Goal: Transaction & Acquisition: Download file/media

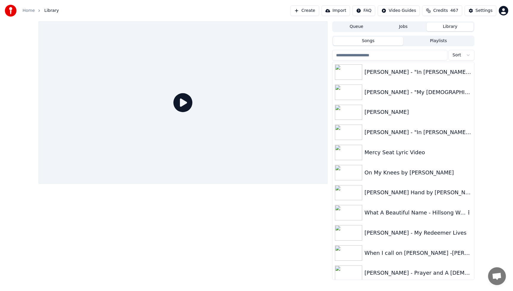
click at [382, 215] on div "What A Beautiful Name - Hillsong Worship - Lyric Video" at bounding box center [415, 213] width 101 height 8
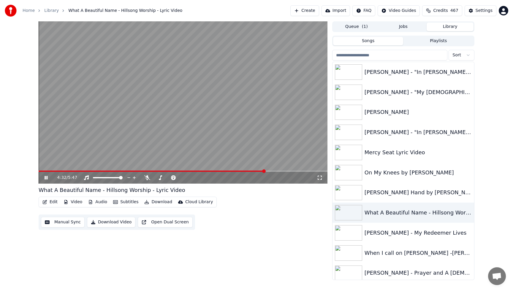
click at [160, 106] on video at bounding box center [183, 102] width 289 height 163
click at [423, 55] on input "search" at bounding box center [389, 55] width 115 height 11
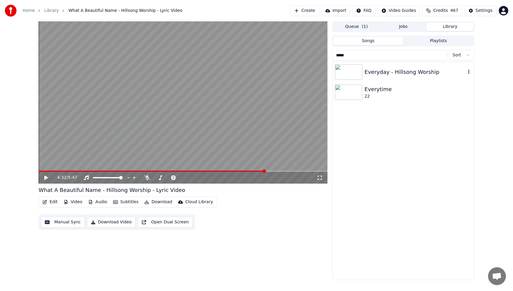
type input "*****"
click at [388, 71] on div "Everyday - Hillsong Worship" at bounding box center [415, 72] width 101 height 8
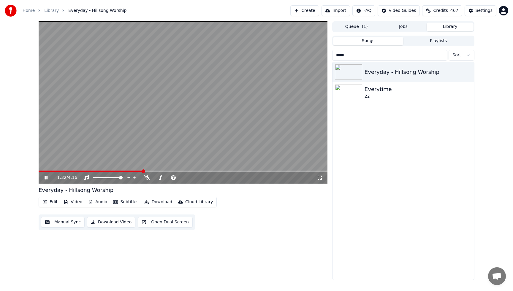
click at [283, 67] on video at bounding box center [183, 102] width 289 height 163
click at [441, 41] on button "Playlists" at bounding box center [438, 41] width 70 height 9
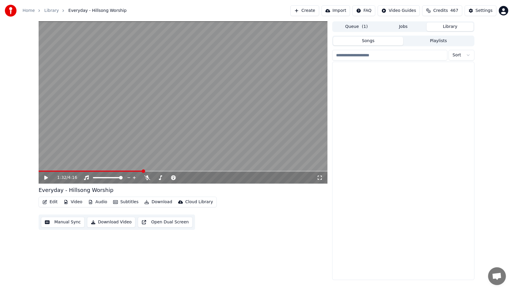
click at [374, 45] on button "Songs" at bounding box center [368, 41] width 70 height 9
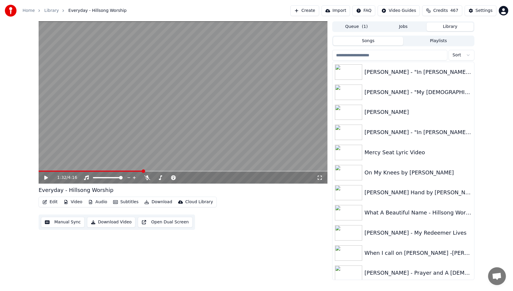
click at [379, 56] on input "search" at bounding box center [389, 55] width 115 height 11
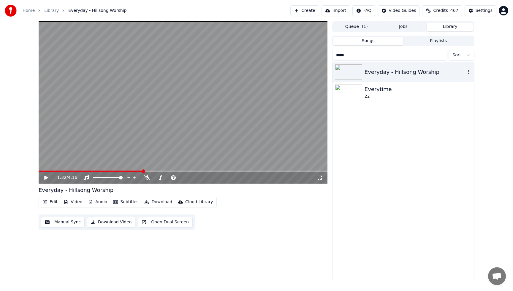
type input "*****"
click at [470, 73] on icon "button" at bounding box center [469, 72] width 6 height 5
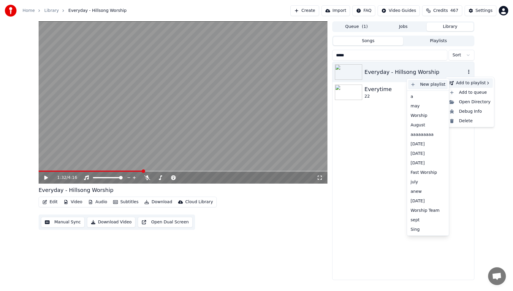
click at [436, 87] on div "New playlist" at bounding box center [429, 85] width 40 height 10
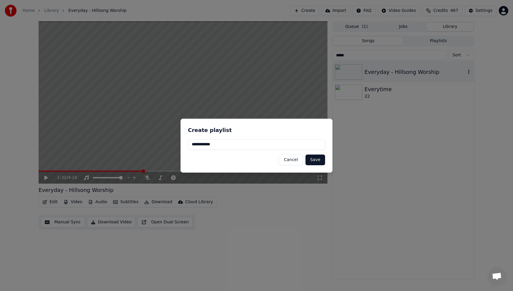
type input "**********"
click at [316, 160] on button "Save" at bounding box center [316, 160] width 20 height 11
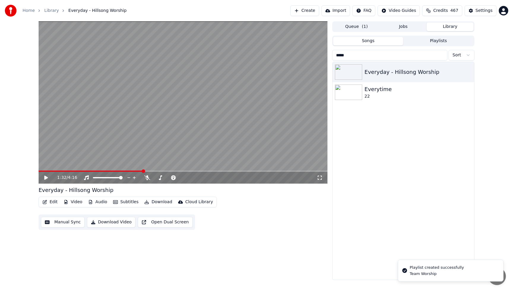
click at [391, 53] on input "*****" at bounding box center [389, 55] width 115 height 11
click at [443, 56] on input "*****" at bounding box center [389, 55] width 115 height 11
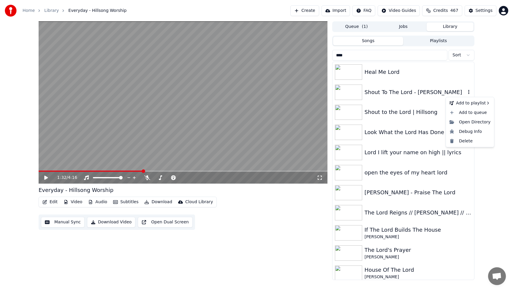
click at [469, 92] on icon "button" at bounding box center [469, 92] width 1 height 4
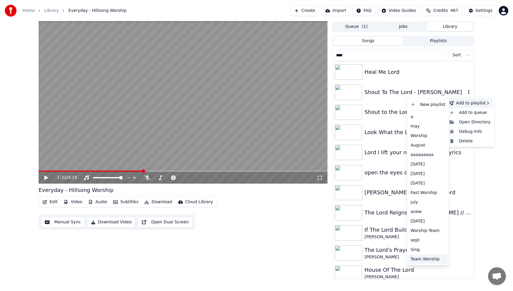
click at [424, 260] on div "Team Worship" at bounding box center [429, 260] width 40 height 10
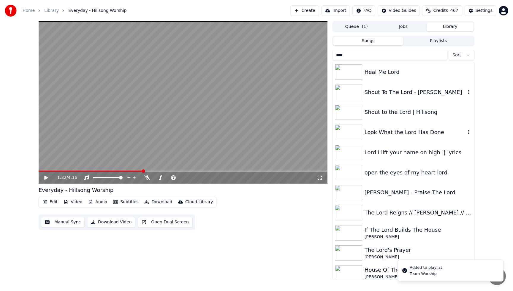
click at [469, 133] on icon "button" at bounding box center [469, 132] width 1 height 4
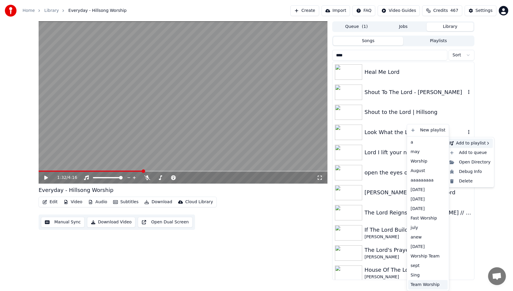
click at [420, 284] on div "Team Worship" at bounding box center [429, 285] width 40 height 10
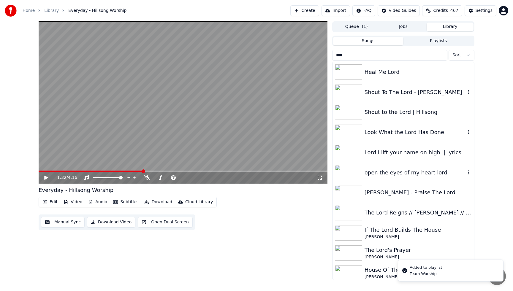
click at [469, 172] on icon "button" at bounding box center [469, 173] width 1 height 4
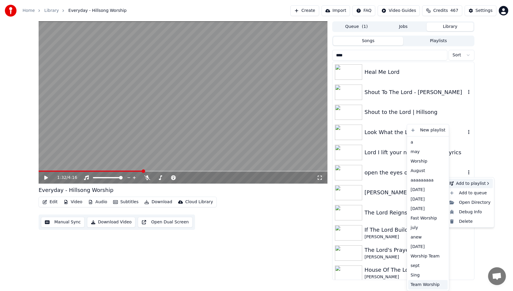
click at [420, 286] on div "Team Worship" at bounding box center [429, 285] width 40 height 10
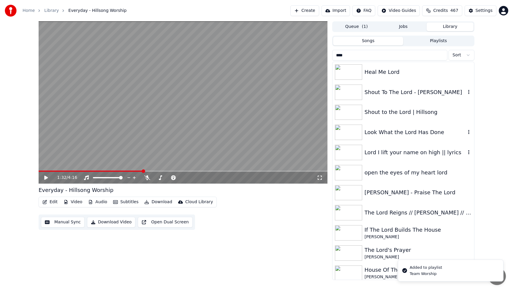
click at [471, 152] on icon "button" at bounding box center [469, 152] width 6 height 5
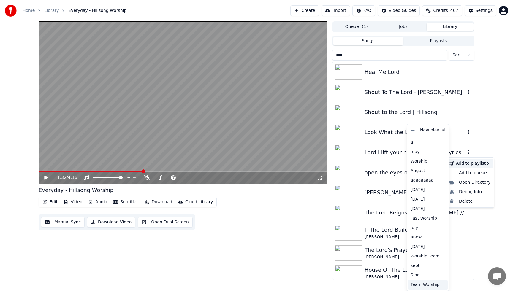
click at [415, 286] on div "Team Worship" at bounding box center [429, 285] width 40 height 10
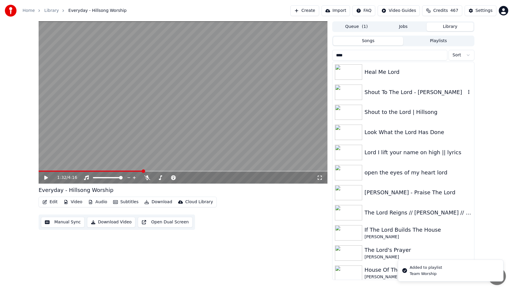
click at [486, 231] on div "1:32 / 4:16 Everyday - Hillsong Worship Edit Video Audio Subtitles Download Clo…" at bounding box center [256, 150] width 513 height 259
click at [447, 272] on div "House Of The Lord" at bounding box center [415, 270] width 101 height 8
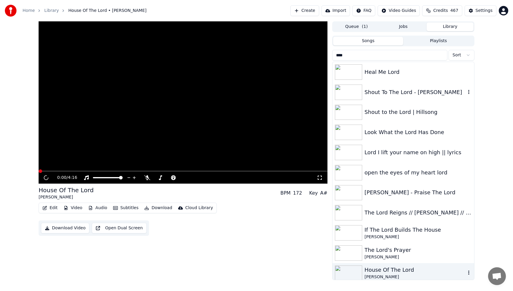
scroll to position [3, 0]
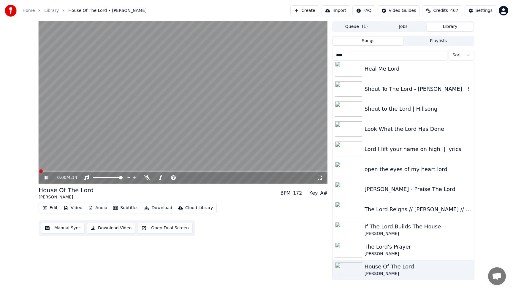
click at [259, 111] on video at bounding box center [183, 102] width 289 height 163
click at [406, 56] on input "****" at bounding box center [389, 55] width 115 height 11
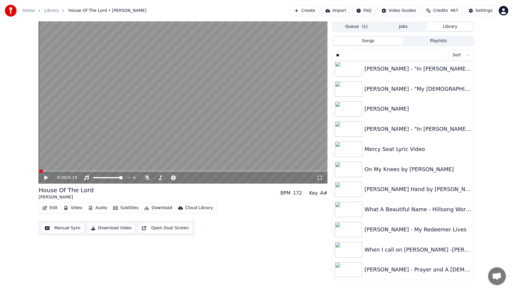
scroll to position [0, 0]
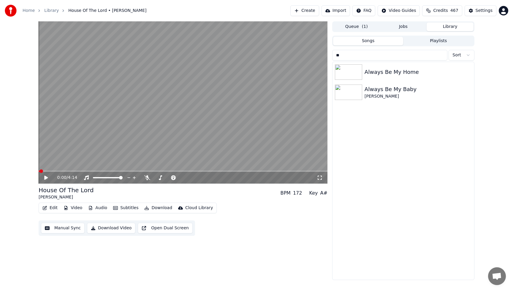
type input "*"
type input "****"
click at [469, 91] on icon "button" at bounding box center [469, 92] width 1 height 4
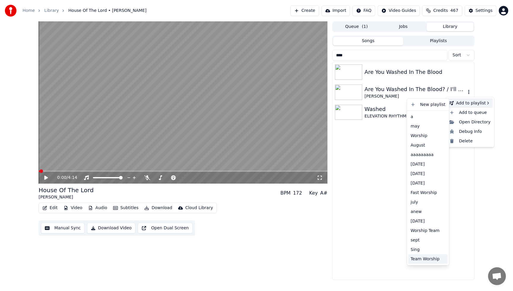
click at [422, 259] on div "Team Worship" at bounding box center [429, 260] width 40 height 10
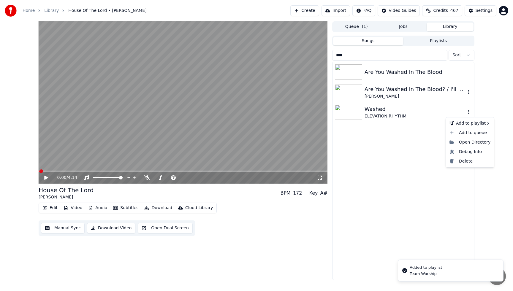
click at [469, 113] on icon "button" at bounding box center [469, 112] width 6 height 5
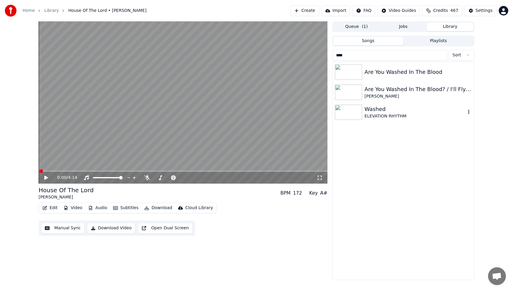
click at [469, 113] on icon "button" at bounding box center [469, 112] width 6 height 5
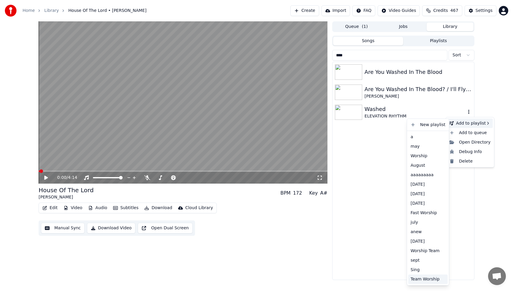
click at [423, 281] on div "Team Worship" at bounding box center [429, 280] width 40 height 10
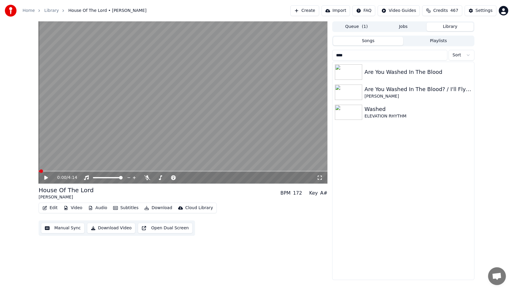
click at [442, 56] on input "****" at bounding box center [389, 55] width 115 height 11
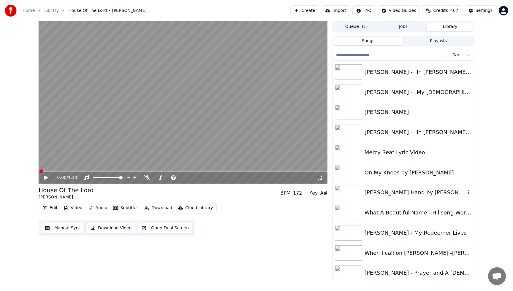
click at [470, 193] on icon "button" at bounding box center [469, 192] width 6 height 5
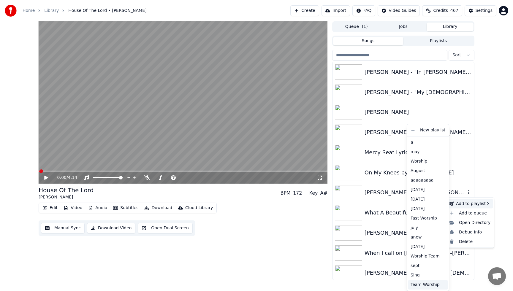
click at [420, 287] on div "Team Worship" at bounding box center [429, 285] width 40 height 10
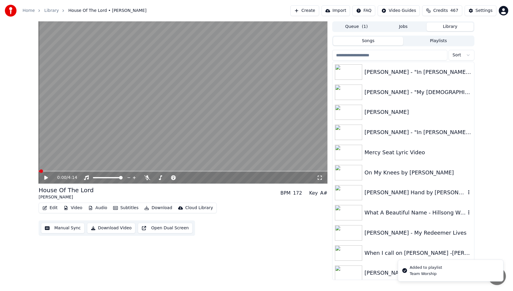
click at [469, 213] on icon "button" at bounding box center [469, 213] width 1 height 4
click at [470, 213] on icon "button" at bounding box center [469, 212] width 6 height 5
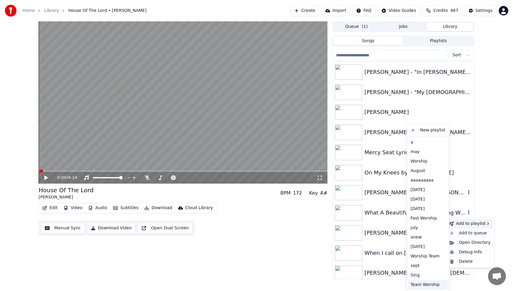
click at [419, 286] on div "Team Worship" at bounding box center [429, 285] width 40 height 10
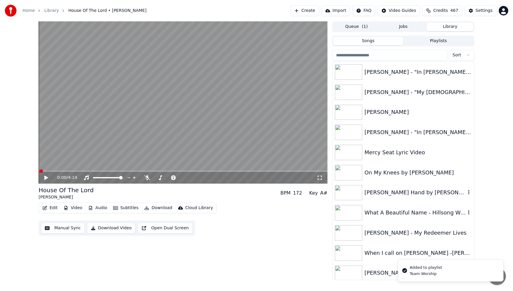
click at [499, 241] on div "0:00 / 4:14 House Of The Lord [PERSON_NAME] BPM 172 Key A# Edit Video Audio Sub…" at bounding box center [256, 150] width 513 height 259
click at [446, 250] on div "When I call on [PERSON_NAME] -[PERSON_NAME]" at bounding box center [415, 253] width 101 height 8
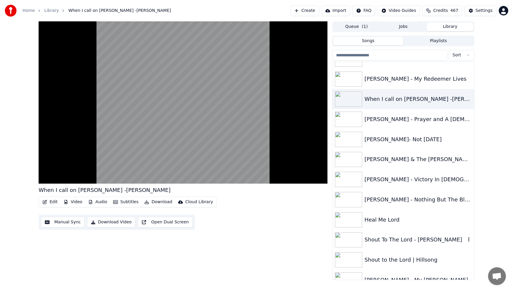
scroll to position [166, 0]
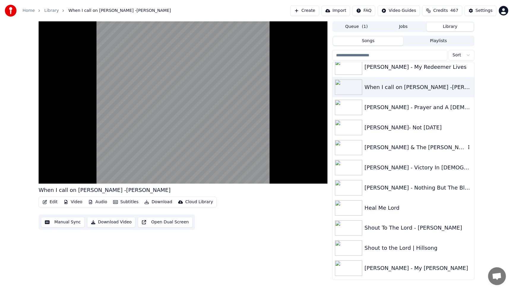
click at [469, 148] on icon "button" at bounding box center [469, 147] width 6 height 5
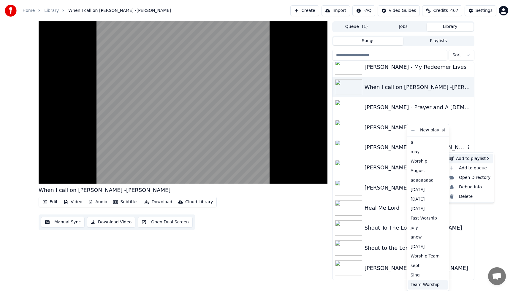
click at [416, 284] on div "Team Worship" at bounding box center [429, 285] width 40 height 10
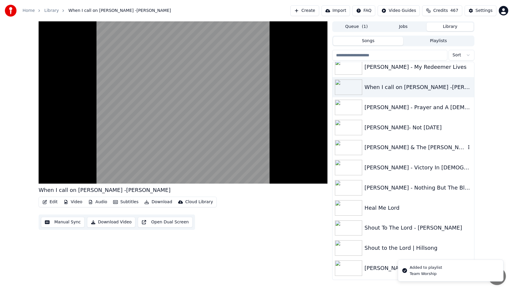
click at [491, 194] on div "When I call on [DEMOGRAPHIC_DATA] -[PERSON_NAME] Edit Video Audio Subtitles Dow…" at bounding box center [256, 150] width 513 height 259
click at [419, 191] on div "[PERSON_NAME] - Nothing But The Blood Of [DEMOGRAPHIC_DATA]" at bounding box center [415, 188] width 101 height 8
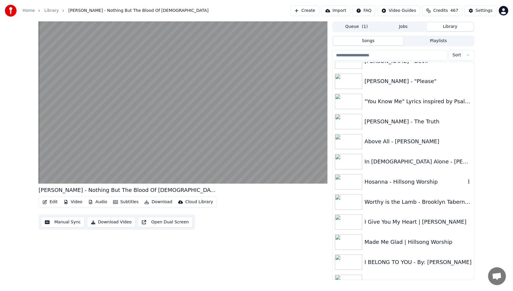
scroll to position [487, 0]
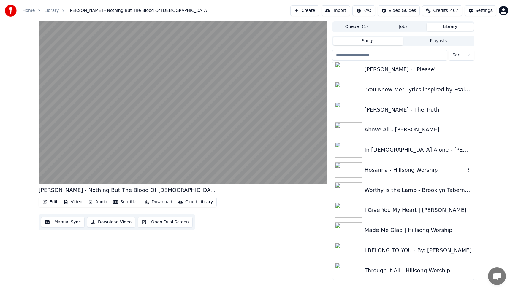
click at [469, 170] on icon "button" at bounding box center [469, 170] width 1 height 4
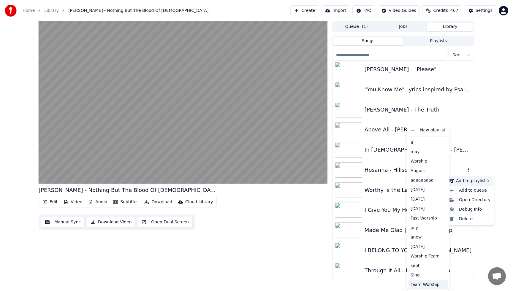
click at [421, 284] on div "Team Worship" at bounding box center [429, 285] width 40 height 10
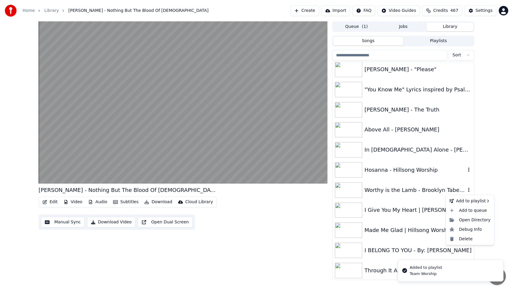
click at [469, 190] on icon "button" at bounding box center [469, 190] width 6 height 5
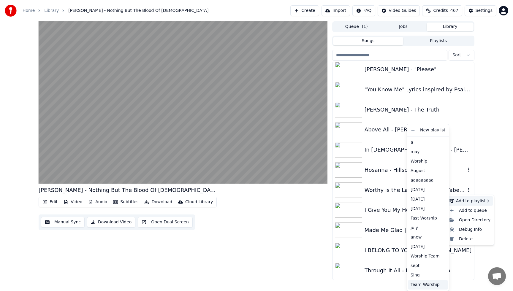
click at [417, 286] on div "Team Worship" at bounding box center [429, 285] width 40 height 10
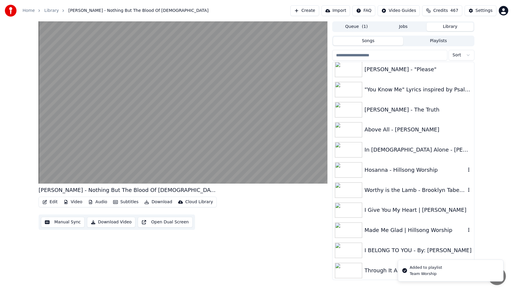
click at [469, 231] on icon "button" at bounding box center [469, 230] width 1 height 4
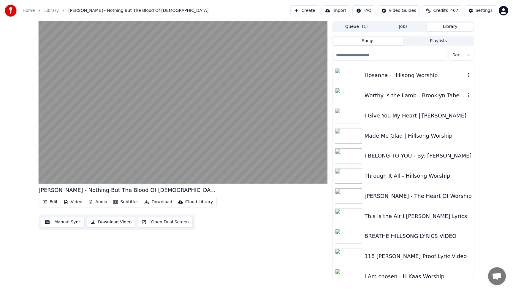
scroll to position [594, 0]
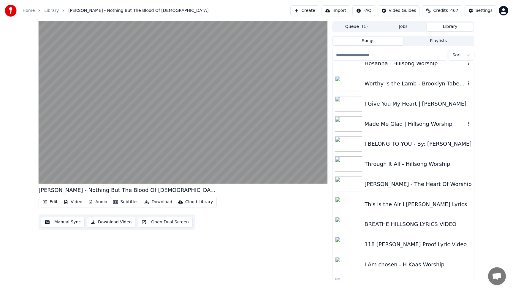
click at [469, 124] on icon "button" at bounding box center [469, 124] width 1 height 4
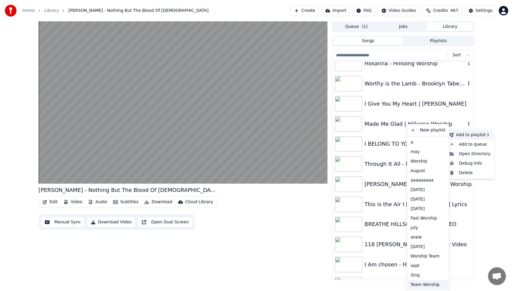
click at [430, 285] on div "Team Worship" at bounding box center [429, 285] width 40 height 10
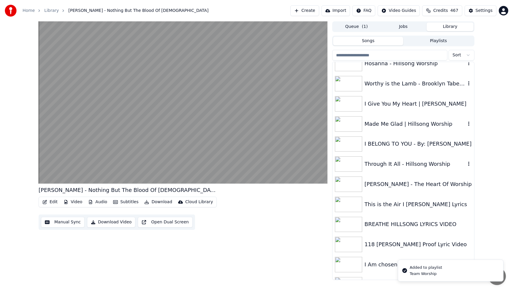
click at [470, 164] on icon "button" at bounding box center [469, 164] width 6 height 5
click at [469, 165] on icon "button" at bounding box center [469, 164] width 6 height 5
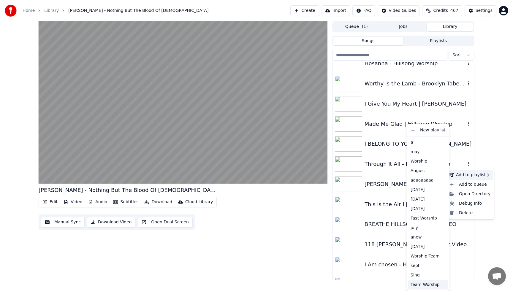
click at [419, 284] on div "Team Worship" at bounding box center [429, 285] width 40 height 10
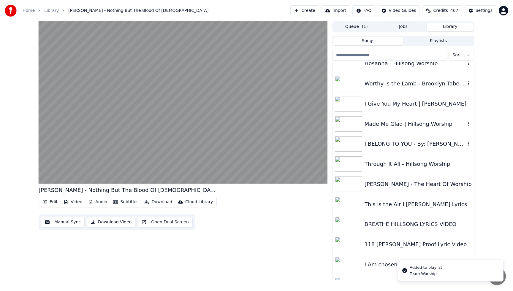
click at [470, 144] on icon "button" at bounding box center [469, 143] width 6 height 5
click at [470, 143] on icon "button" at bounding box center [469, 143] width 6 height 5
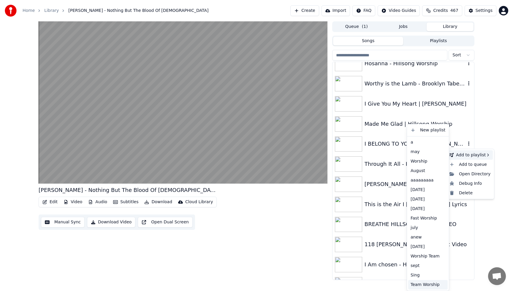
click at [415, 285] on div "Team Worship" at bounding box center [429, 285] width 40 height 10
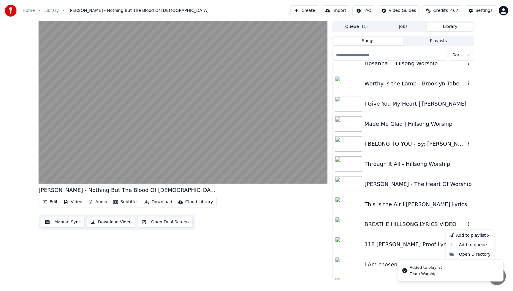
click at [469, 226] on icon "button" at bounding box center [469, 225] width 1 height 4
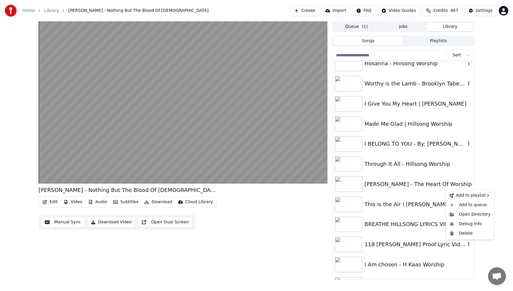
click at [469, 243] on icon "button" at bounding box center [469, 244] width 6 height 5
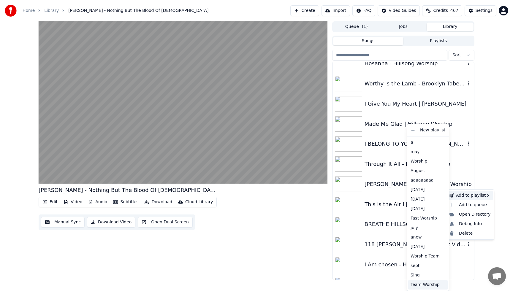
click at [428, 287] on div "Team Worship" at bounding box center [429, 285] width 40 height 10
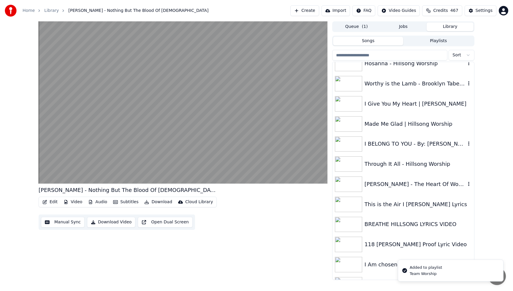
click at [469, 184] on icon "button" at bounding box center [469, 184] width 6 height 5
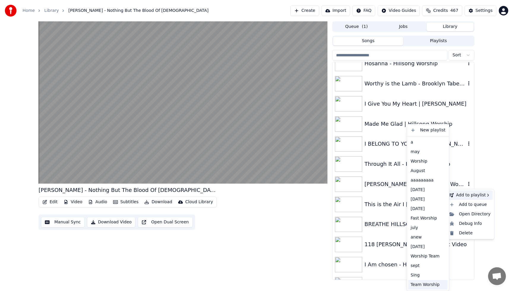
click at [417, 284] on div "Team Worship" at bounding box center [429, 285] width 40 height 10
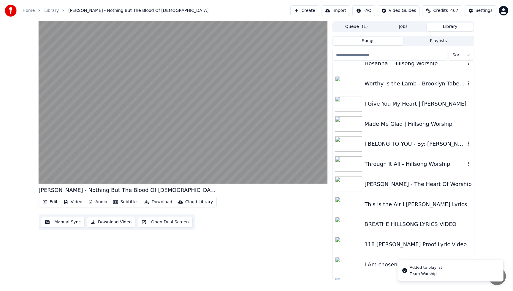
click at [468, 164] on icon "button" at bounding box center [469, 164] width 6 height 5
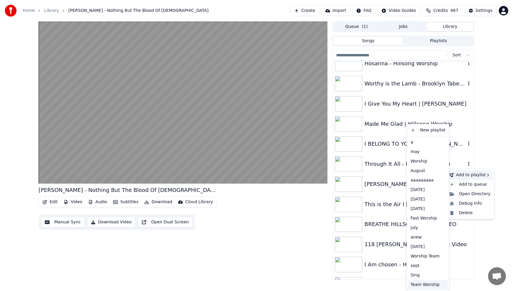
click at [419, 284] on div "Team Worship" at bounding box center [429, 285] width 40 height 10
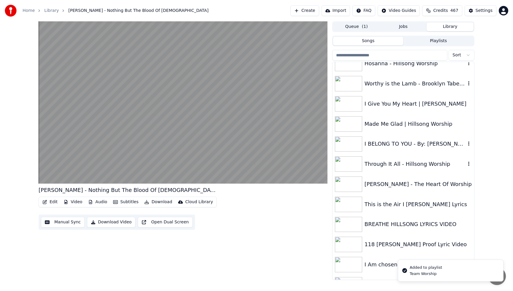
click at [486, 231] on div "[PERSON_NAME] - Nothing But The Blood Of [DEMOGRAPHIC_DATA] Edit Video Audio Su…" at bounding box center [256, 150] width 513 height 259
click at [429, 236] on div "118 [PERSON_NAME] Proof Lyric Video" at bounding box center [404, 245] width 142 height 20
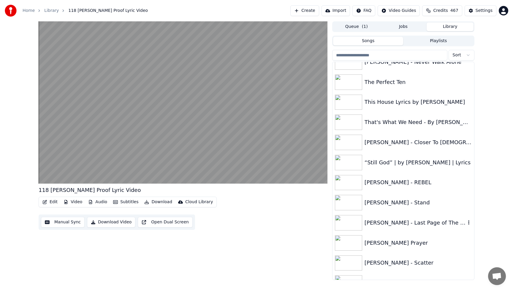
scroll to position [1105, 0]
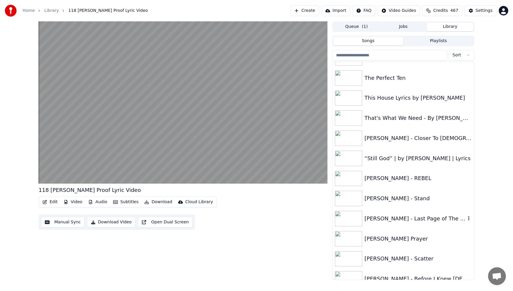
click at [469, 218] on icon "button" at bounding box center [469, 218] width 6 height 5
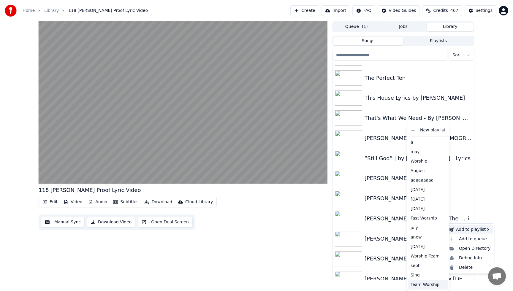
click at [429, 285] on div "Team Worship" at bounding box center [429, 285] width 40 height 10
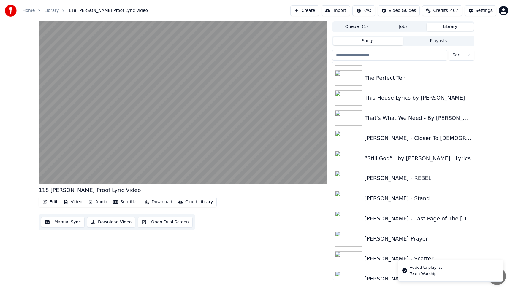
click at [494, 191] on div "118 [PERSON_NAME] Proof Lyric Video Edit Video Audio Subtitles Download Cloud L…" at bounding box center [256, 150] width 513 height 259
click at [448, 215] on div "[PERSON_NAME] - Last Page of The [DEMOGRAPHIC_DATA] ft. [PERSON_NAME]" at bounding box center [415, 219] width 101 height 8
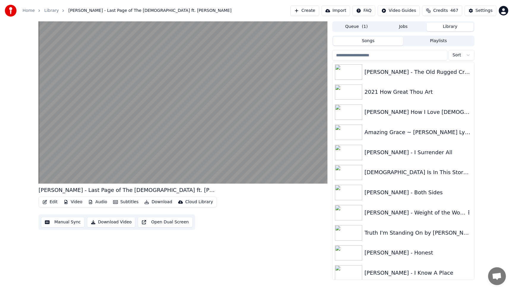
scroll to position [1426, 0]
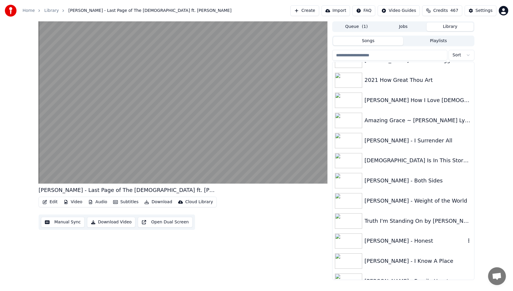
click at [433, 243] on div "[PERSON_NAME] - Honest" at bounding box center [415, 241] width 101 height 8
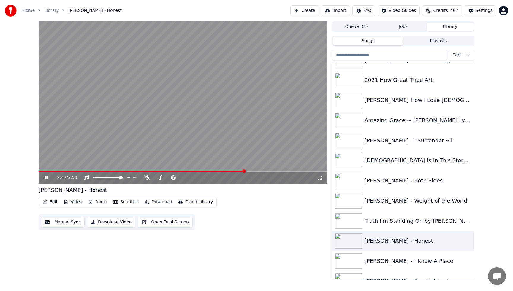
click at [237, 71] on video at bounding box center [183, 102] width 289 height 163
click at [372, 53] on input "search" at bounding box center [389, 55] width 115 height 11
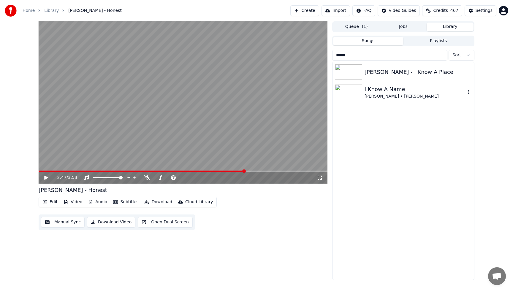
type input "******"
click at [392, 93] on div "I Know A Name" at bounding box center [415, 89] width 101 height 8
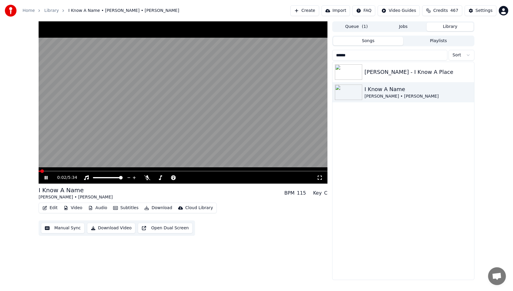
click at [163, 208] on button "Download" at bounding box center [158, 208] width 33 height 8
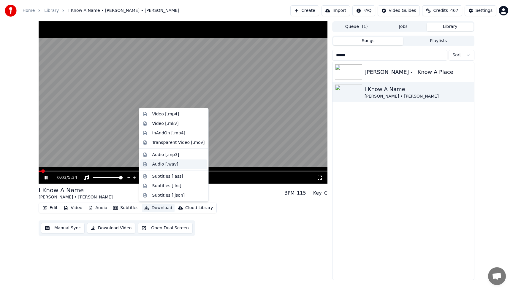
click at [162, 164] on div "Audio [.wav]" at bounding box center [165, 164] width 26 height 6
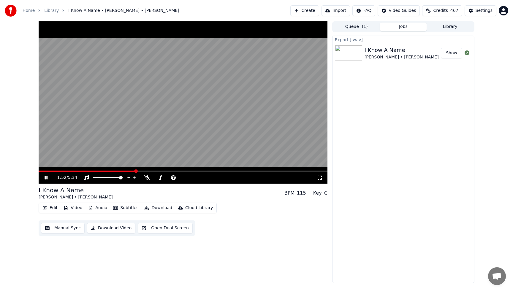
click at [193, 97] on video at bounding box center [183, 102] width 289 height 163
click at [453, 25] on button "Library" at bounding box center [450, 27] width 47 height 9
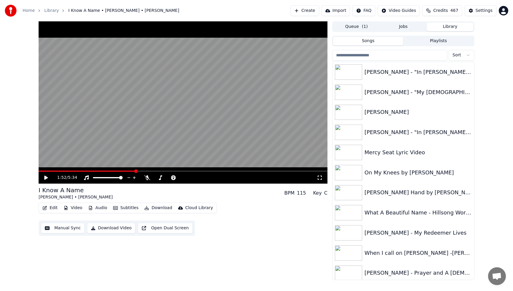
click at [393, 56] on input "search" at bounding box center [389, 55] width 115 height 11
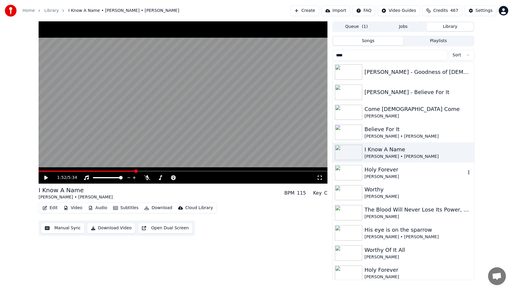
click at [404, 172] on div "Holy Forever" at bounding box center [415, 170] width 101 height 8
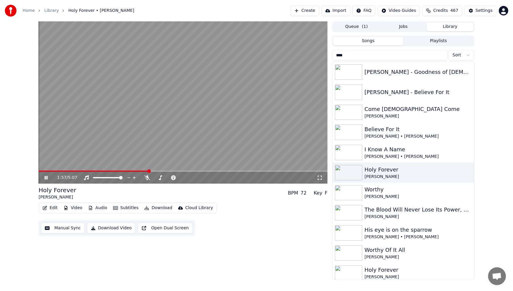
click at [220, 125] on video at bounding box center [183, 102] width 289 height 163
click at [391, 98] on div "[PERSON_NAME] - Believe For It" at bounding box center [404, 92] width 142 height 20
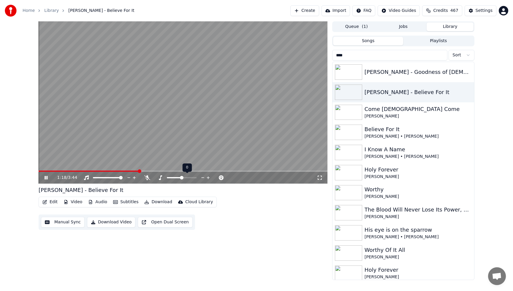
click at [208, 178] on icon at bounding box center [208, 177] width 3 height 3
click at [203, 177] on icon at bounding box center [203, 178] width 6 height 6
click at [239, 62] on video at bounding box center [183, 102] width 289 height 163
click at [401, 58] on input "****" at bounding box center [389, 55] width 115 height 11
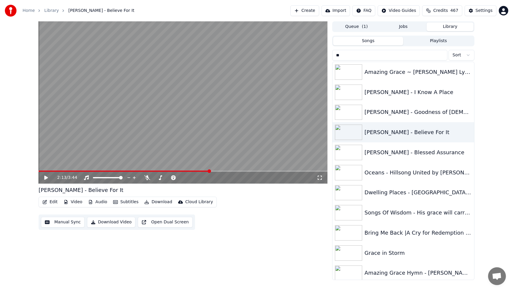
type input "*"
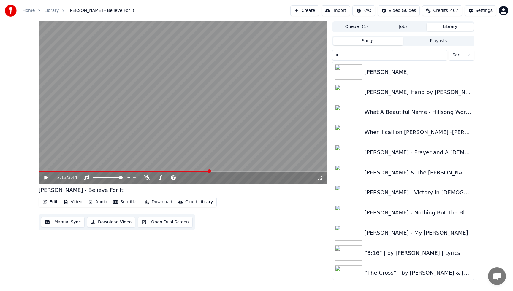
click at [401, 58] on input "*" at bounding box center [389, 55] width 115 height 11
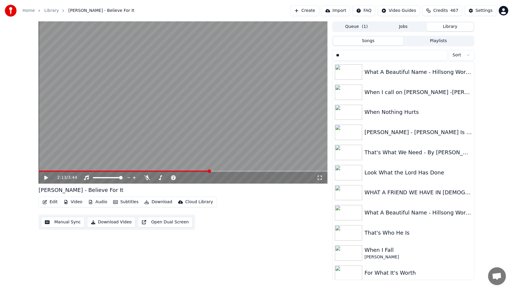
click at [401, 57] on input "**" at bounding box center [389, 55] width 115 height 11
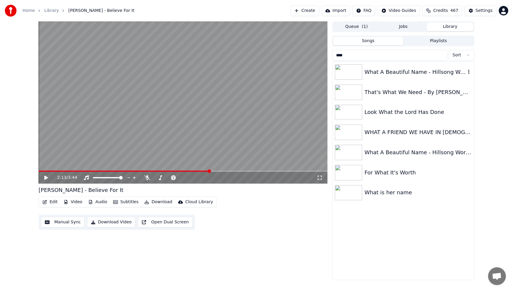
type input "****"
click at [394, 74] on div "What A Beautiful Name - Hillsong Worship - Lyric Video" at bounding box center [415, 72] width 101 height 8
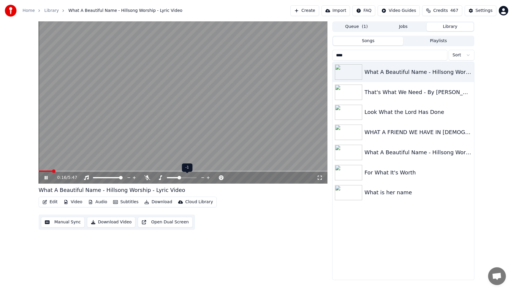
click at [208, 177] on icon at bounding box center [208, 177] width 3 height 3
click at [202, 178] on icon at bounding box center [202, 178] width 3 height 1
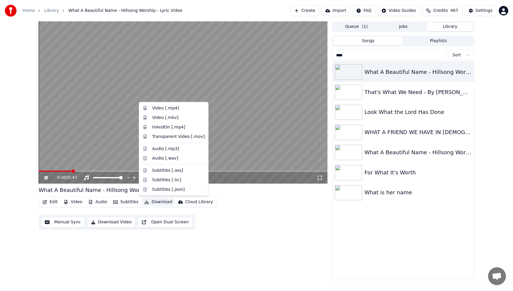
click at [159, 202] on button "Download" at bounding box center [158, 202] width 33 height 8
click at [164, 160] on div "Audio [.wav]" at bounding box center [165, 158] width 26 height 6
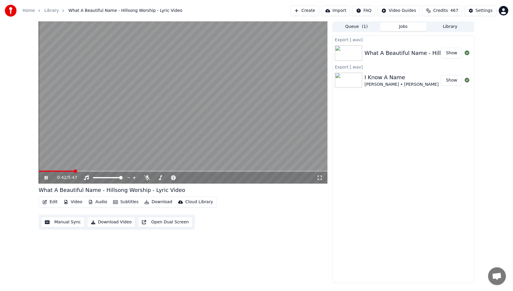
click at [157, 111] on video at bounding box center [183, 102] width 289 height 163
click at [449, 54] on button "Show" at bounding box center [451, 53] width 21 height 11
